Goal: Check status: Check status

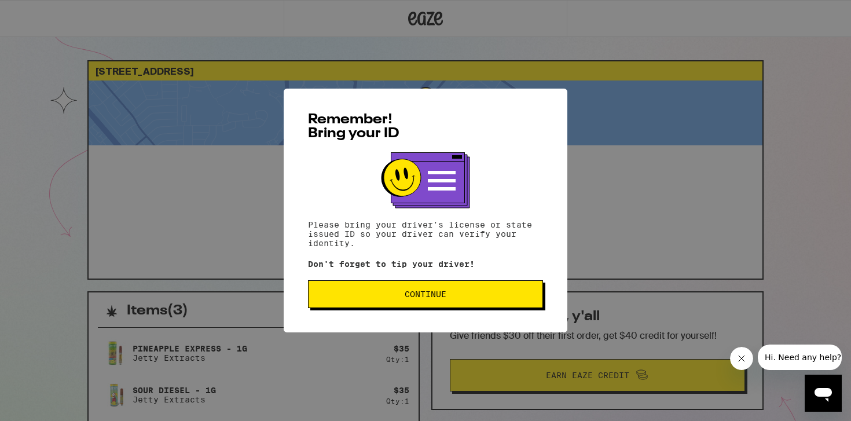
click at [422, 298] on span "Continue" at bounding box center [426, 294] width 42 height 8
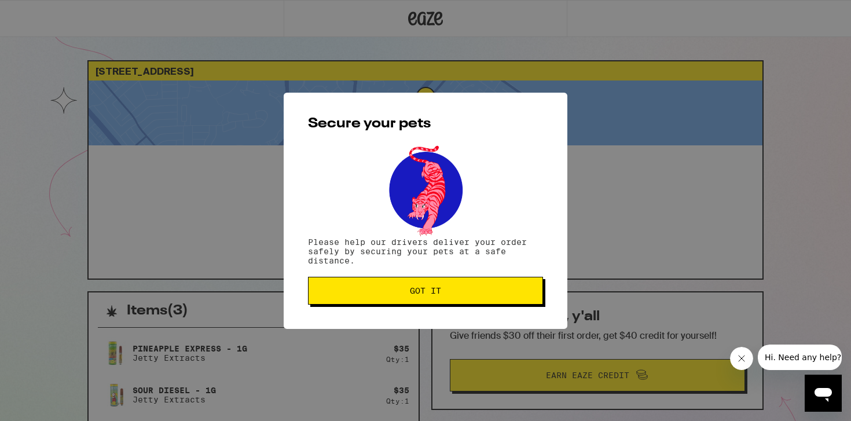
click at [431, 292] on span "Got it" at bounding box center [425, 291] width 31 height 8
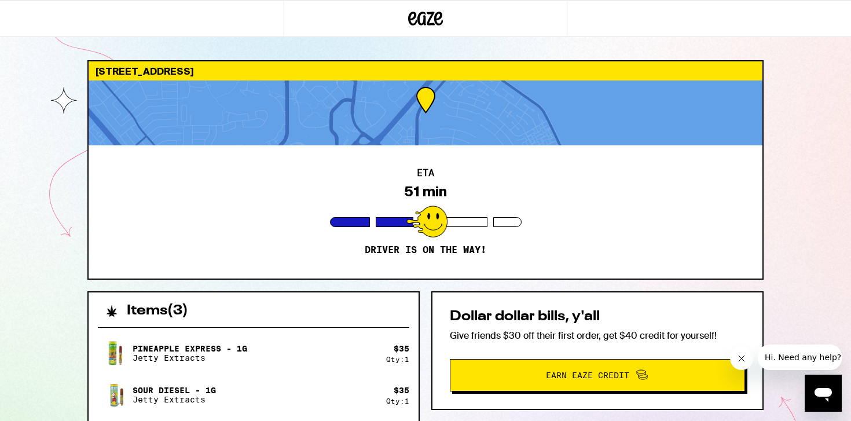
click at [235, 179] on div "ETA 51 min Driver is on the way!" at bounding box center [426, 211] width 674 height 133
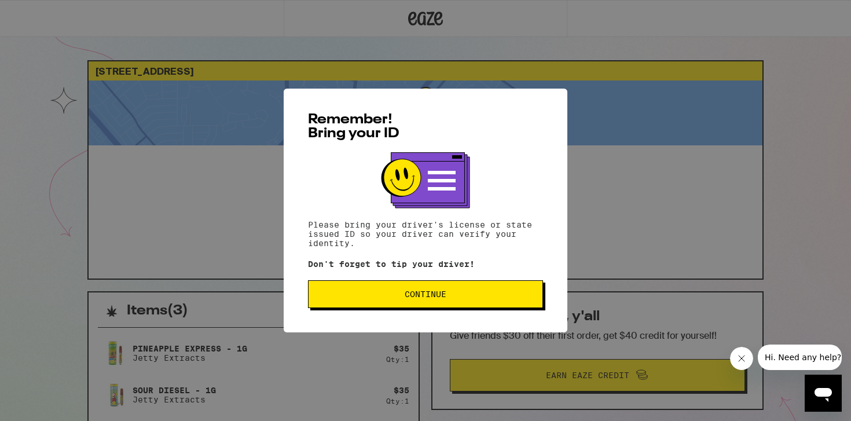
click at [200, 187] on div "Remember! Bring your ID Please bring your driver's license or state issued ID s…" at bounding box center [425, 210] width 851 height 421
click at [463, 284] on button "Continue" at bounding box center [425, 294] width 235 height 28
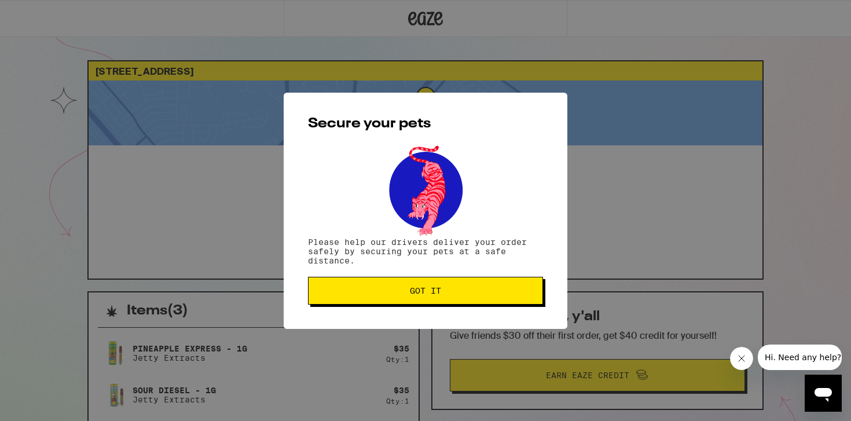
click at [463, 284] on button "Got it" at bounding box center [425, 291] width 235 height 28
